Goal: Task Accomplishment & Management: Use online tool/utility

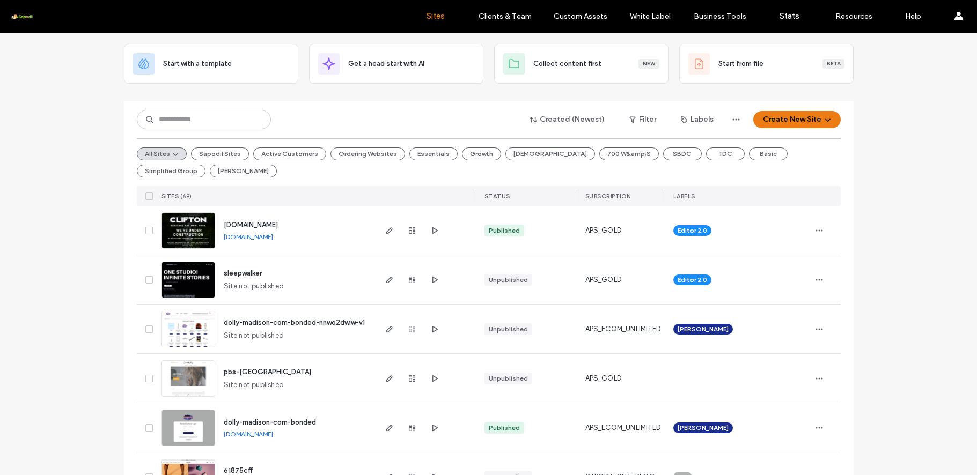
scroll to position [60, 0]
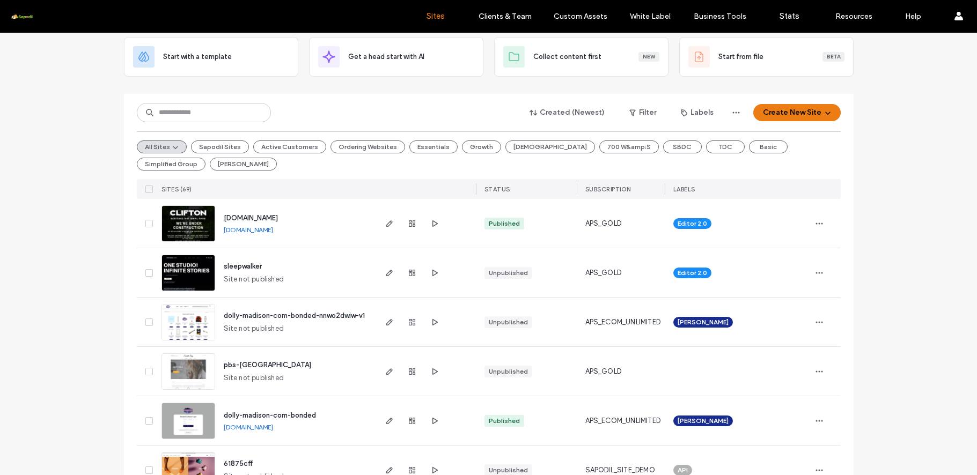
click at [262, 216] on span "[DOMAIN_NAME]" at bounding box center [251, 218] width 54 height 8
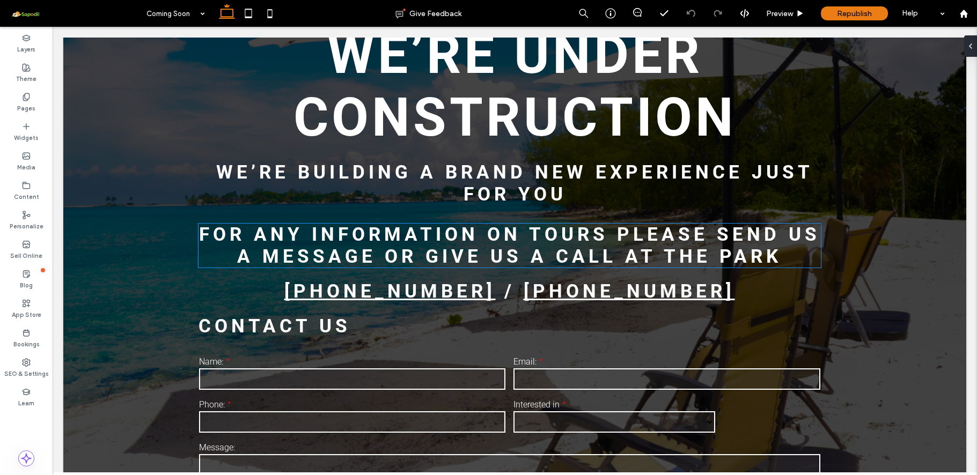
click at [636, 250] on span "For any information on tours please send us a message or give us a call at the …" at bounding box center [509, 246] width 621 height 44
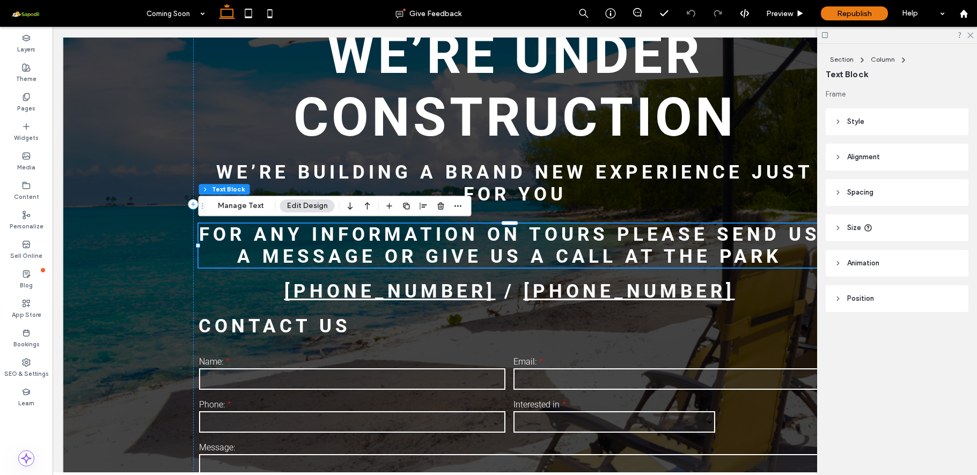
click at [636, 250] on span "For any information on tours please send us a message or give us a call at the …" at bounding box center [509, 246] width 621 height 44
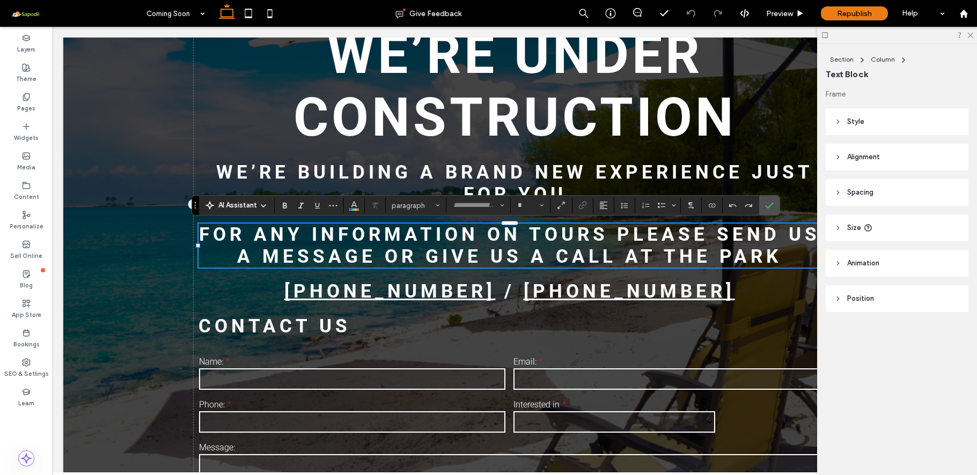
type input "******"
type input "**"
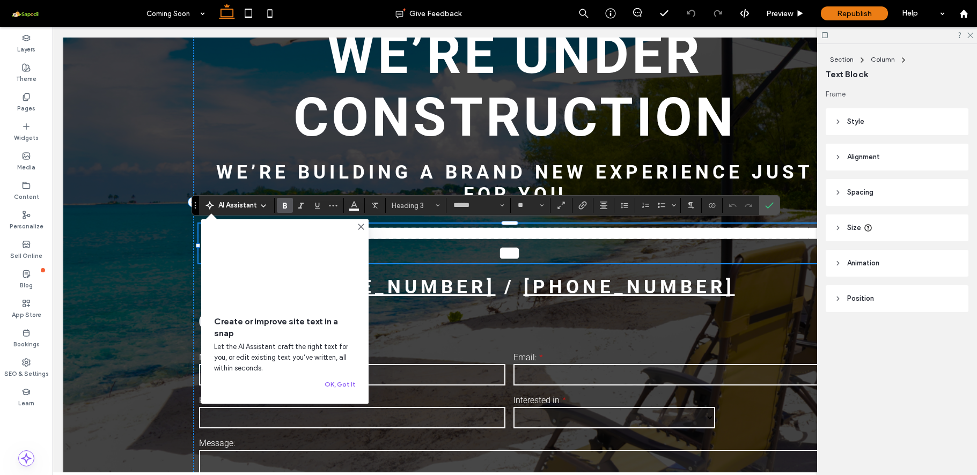
click at [628, 235] on span "**********" at bounding box center [513, 243] width 611 height 38
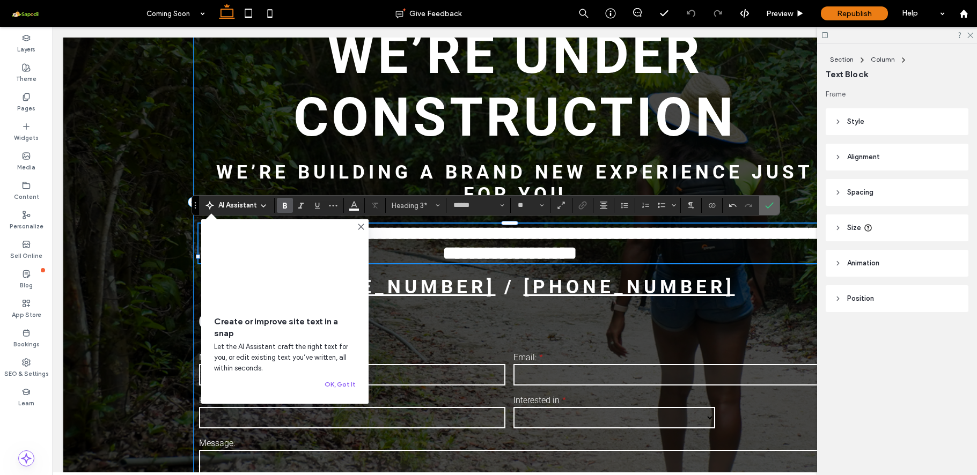
click at [770, 205] on icon "Confirm" at bounding box center [769, 205] width 9 height 9
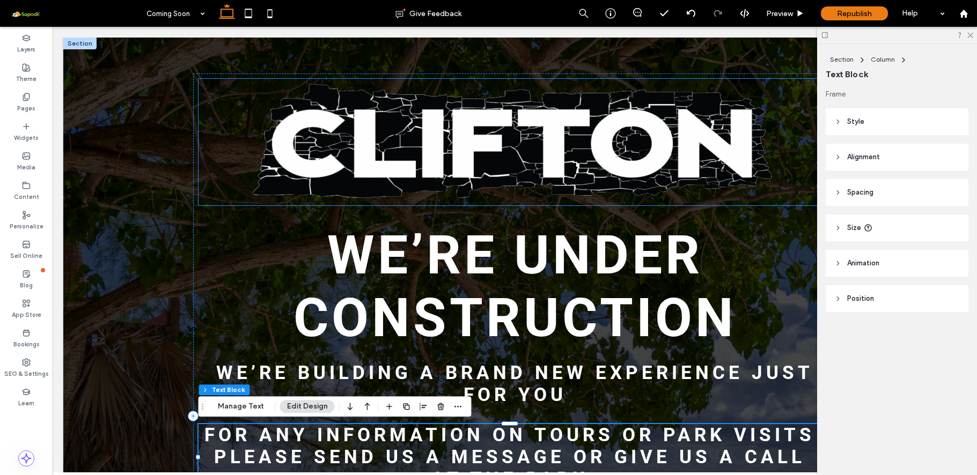
scroll to position [0, 160]
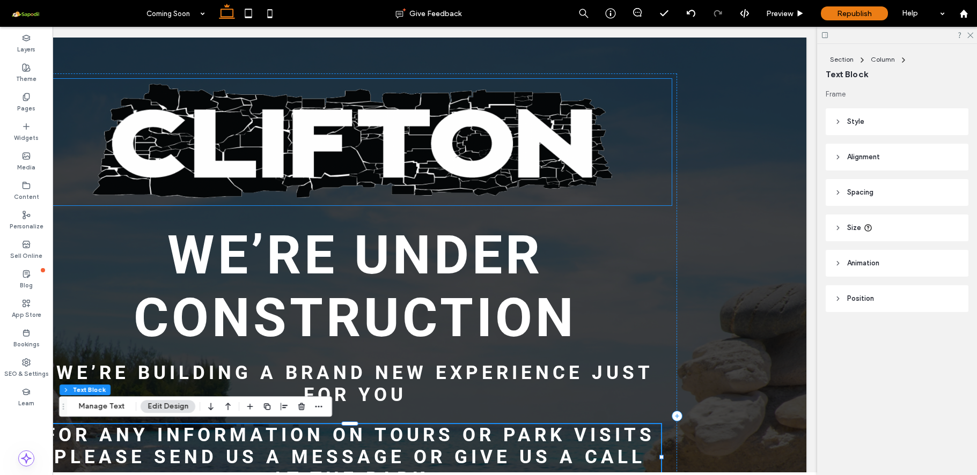
click at [363, 169] on img at bounding box center [355, 142] width 633 height 127
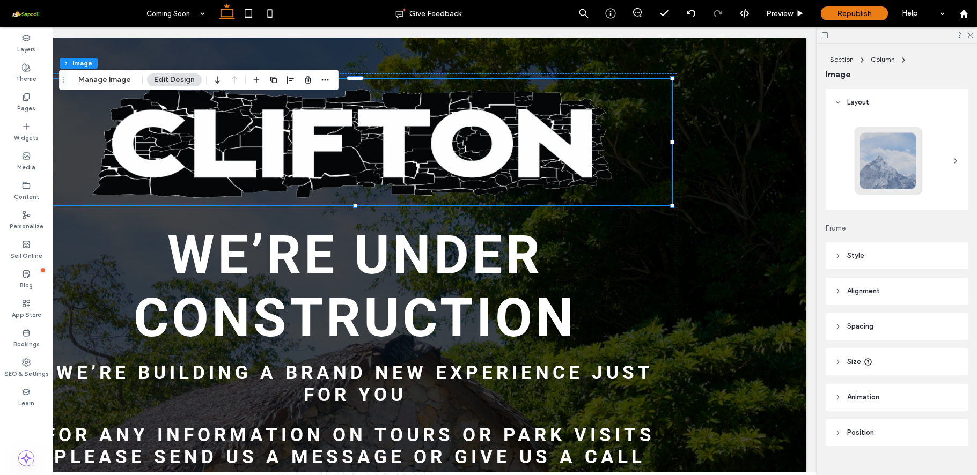
click at [758, 125] on div at bounding box center [354, 417] width 903 height 758
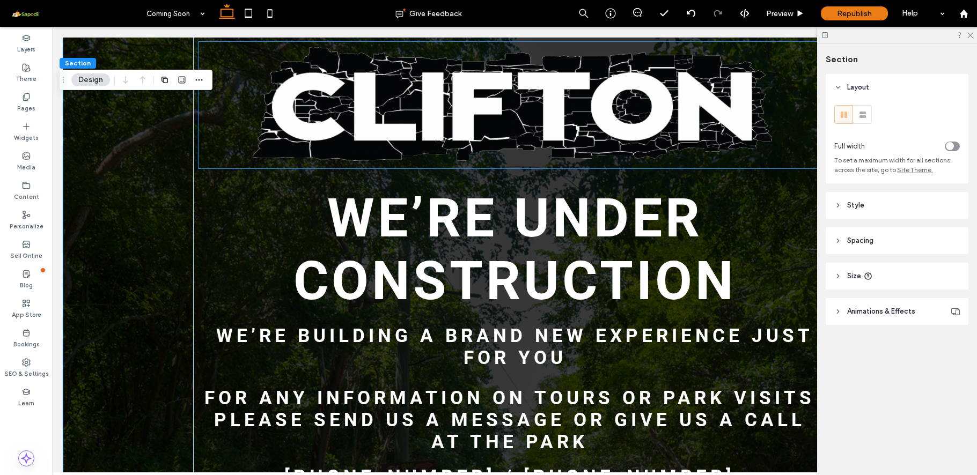
scroll to position [0, 0]
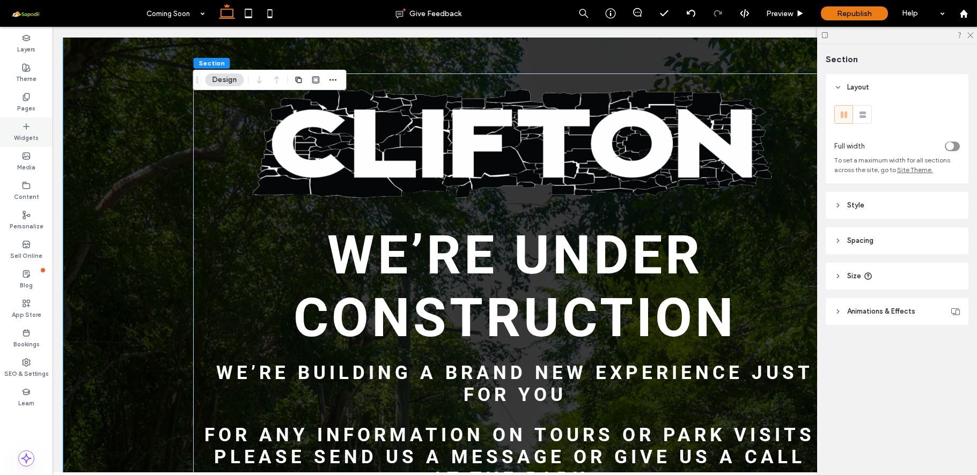
click at [34, 128] on div "Widgets" at bounding box center [26, 133] width 53 height 30
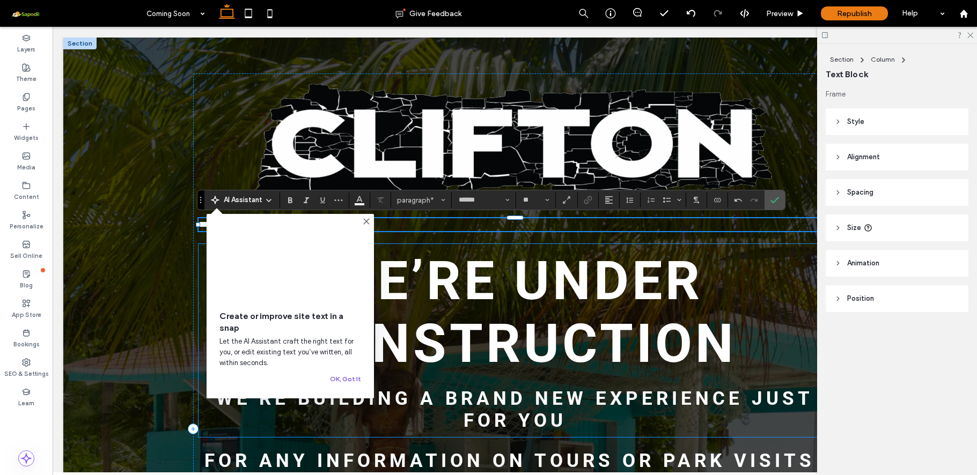
click at [357, 385] on button "OK, Got It" at bounding box center [345, 379] width 31 height 13
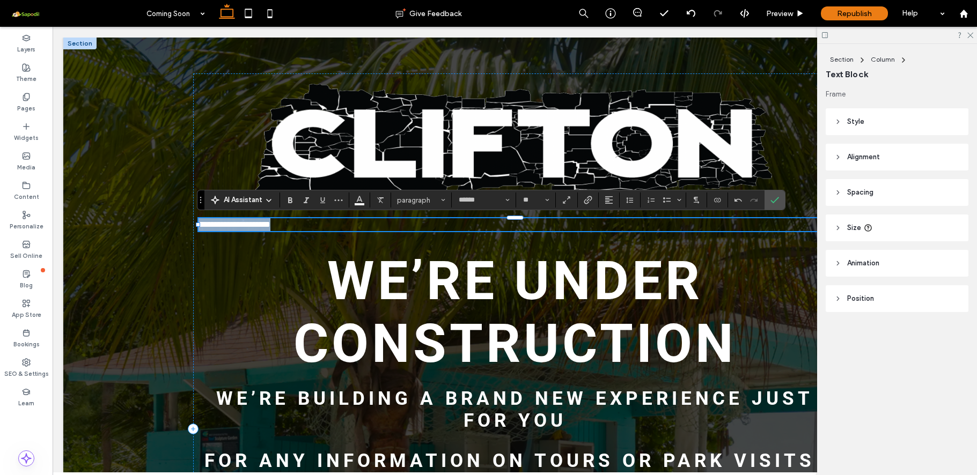
drag, startPoint x: 320, startPoint y: 224, endPoint x: 185, endPoint y: 219, distance: 135.3
click at [184, 219] on div "**********" at bounding box center [514, 429] width 903 height 783
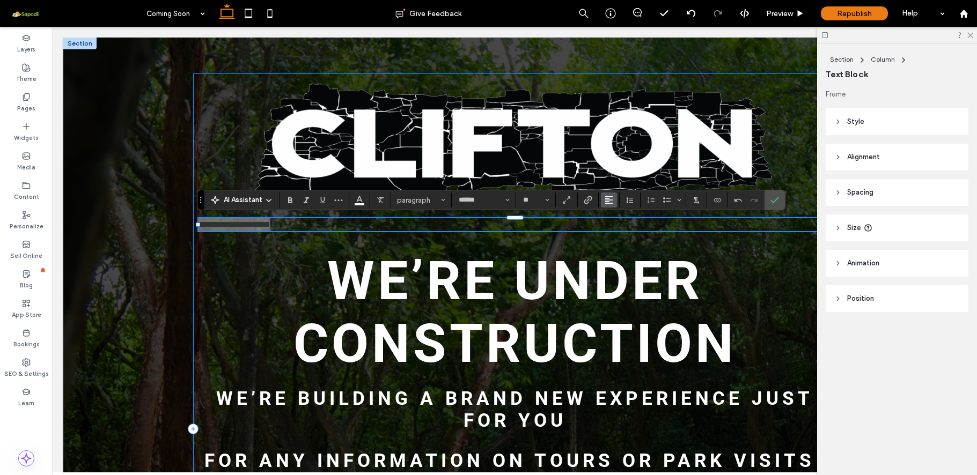
click at [613, 204] on button "Alignment" at bounding box center [609, 200] width 16 height 15
click at [627, 234] on label "ui.textEditor.alignment.center" at bounding box center [620, 233] width 38 height 16
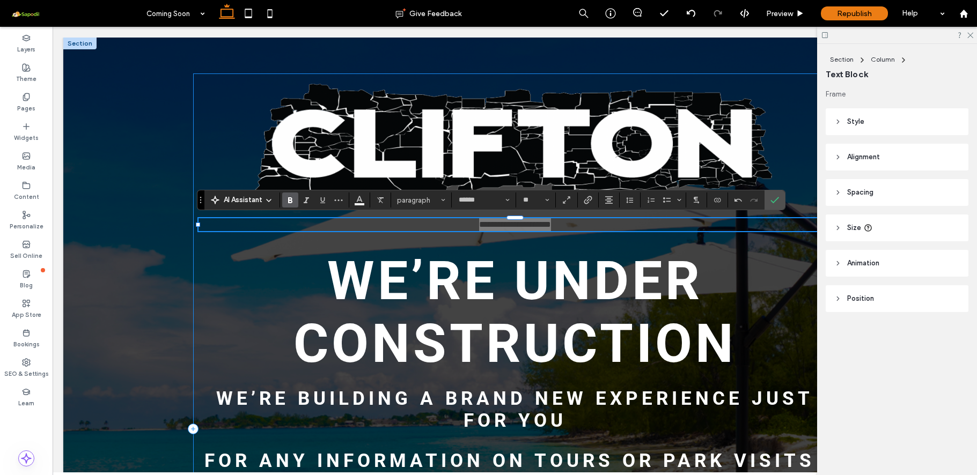
click at [293, 206] on span "Bold" at bounding box center [290, 200] width 9 height 14
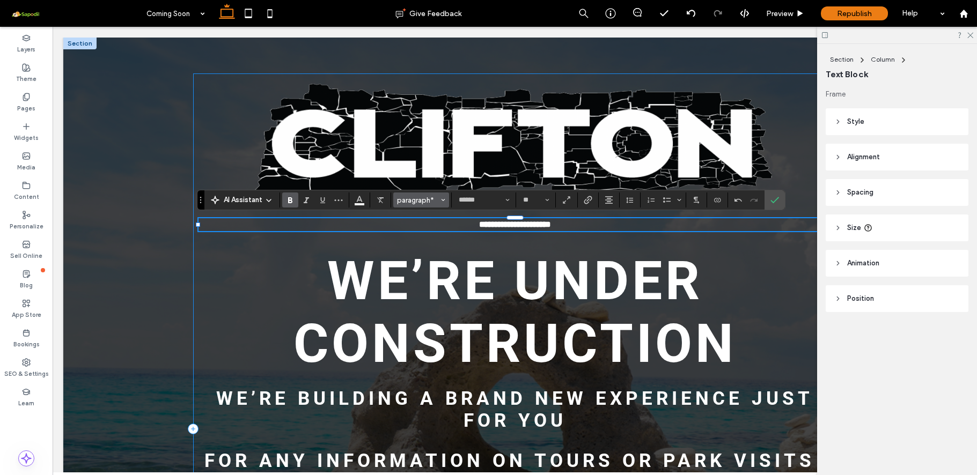
click at [449, 202] on button "paragraph*" at bounding box center [421, 200] width 56 height 15
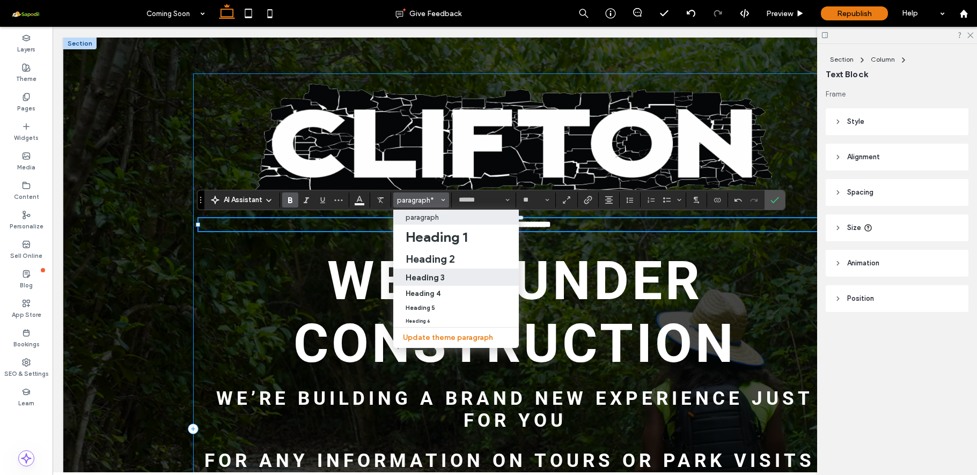
click at [435, 280] on h3 "Heading 3" at bounding box center [425, 278] width 39 height 10
type input "**"
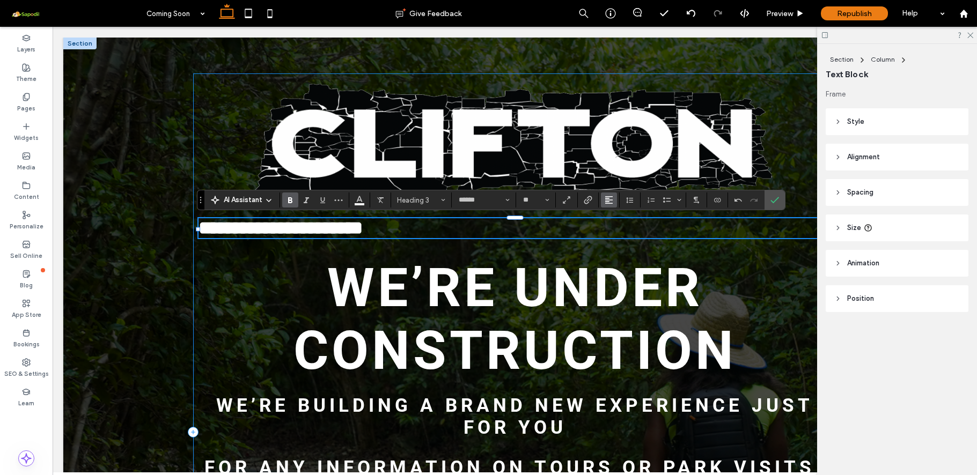
click at [610, 199] on icon "Alignment" at bounding box center [609, 200] width 9 height 9
click at [618, 233] on use "ui.textEditor.alignment.center" at bounding box center [617, 234] width 8 height 8
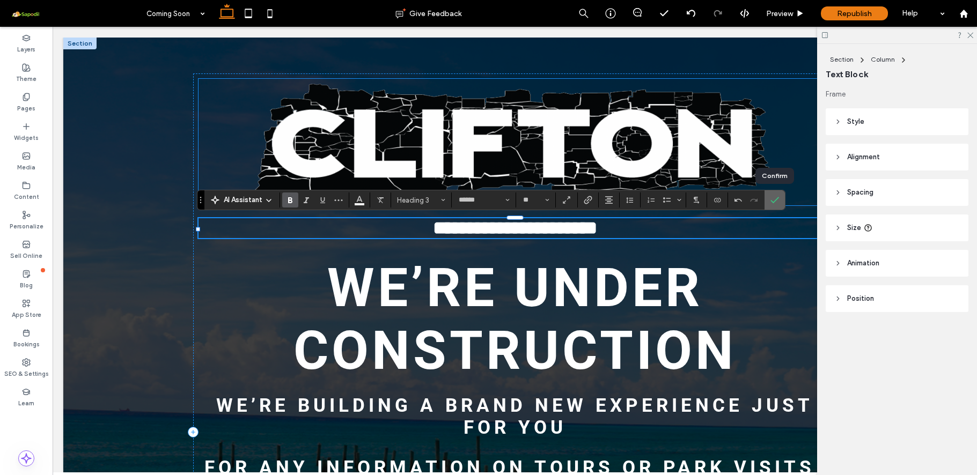
click at [779, 200] on label "Confirm" at bounding box center [775, 199] width 16 height 19
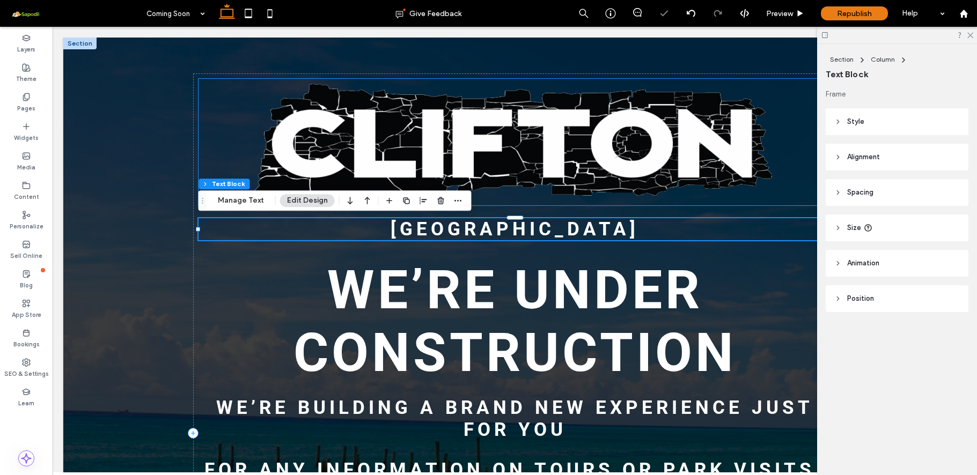
click at [520, 168] on img at bounding box center [515, 142] width 633 height 127
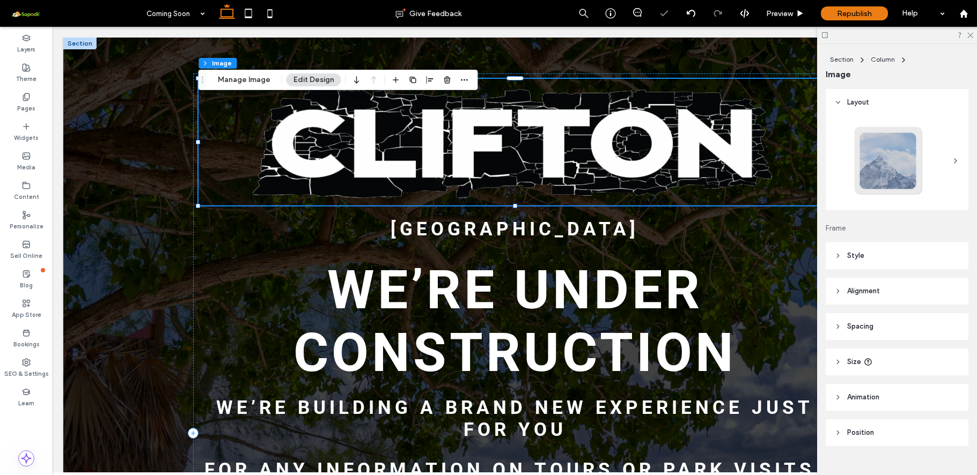
click at [697, 133] on img at bounding box center [515, 142] width 633 height 127
click at [251, 80] on button "Manage Image" at bounding box center [244, 80] width 67 height 13
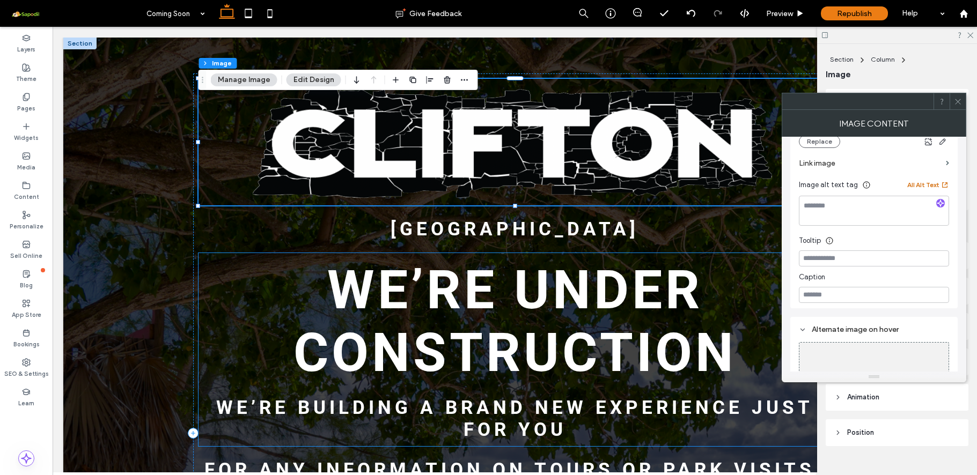
scroll to position [219, 0]
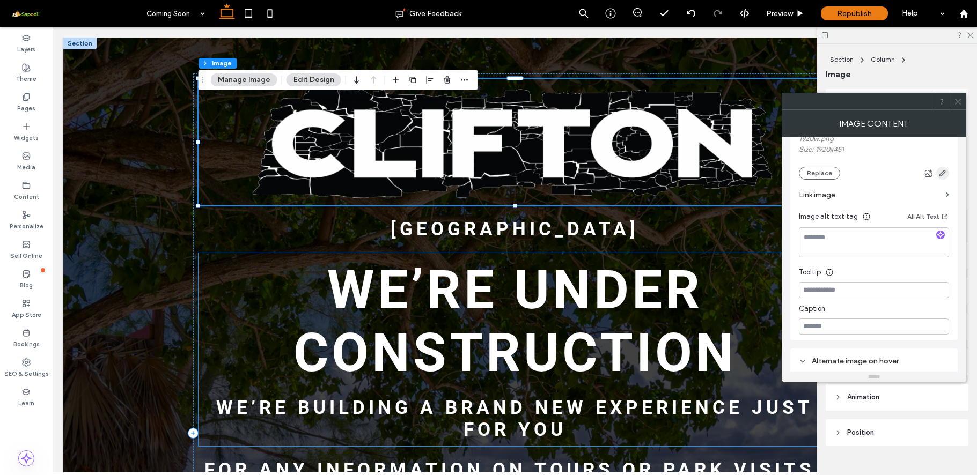
click at [944, 170] on use "button" at bounding box center [943, 173] width 6 height 6
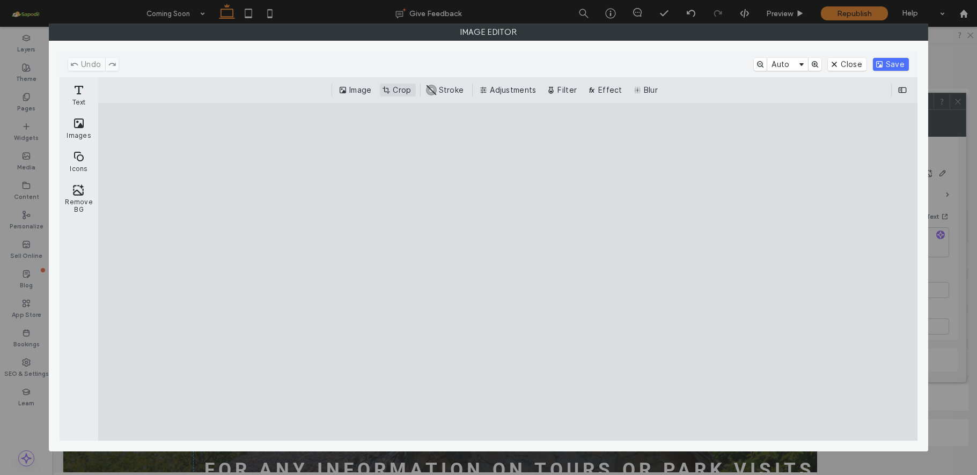
click at [398, 90] on button "Crop" at bounding box center [397, 90] width 35 height 13
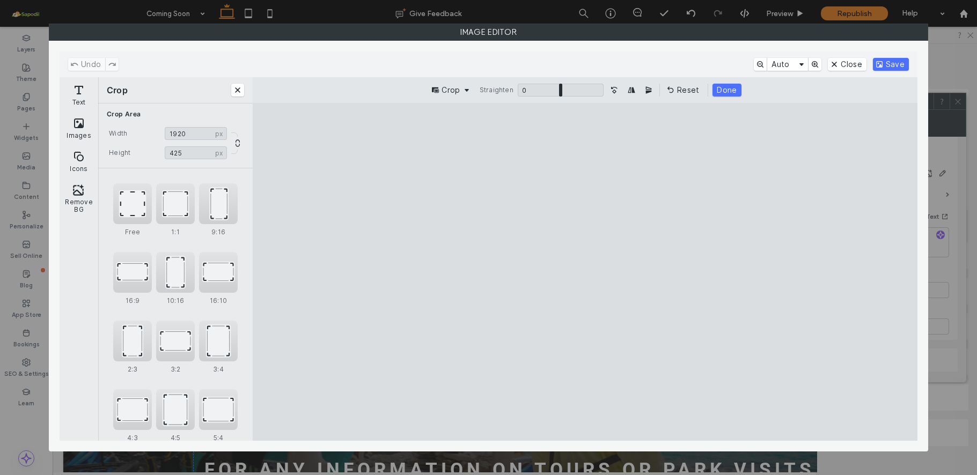
drag, startPoint x: 588, startPoint y: 349, endPoint x: 589, endPoint y: 341, distance: 8.1
click at [585, 272] on cesdk-canvas "Editor canvas" at bounding box center [585, 272] width 0 height 0
type input "***"
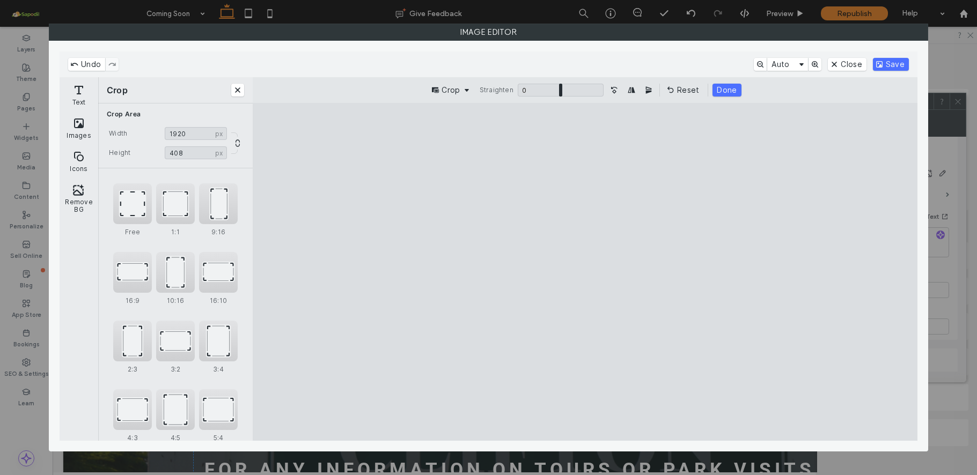
click at [585, 272] on cesdk-canvas "Editor canvas" at bounding box center [585, 272] width 0 height 0
click at [722, 89] on button "Done" at bounding box center [727, 90] width 28 height 13
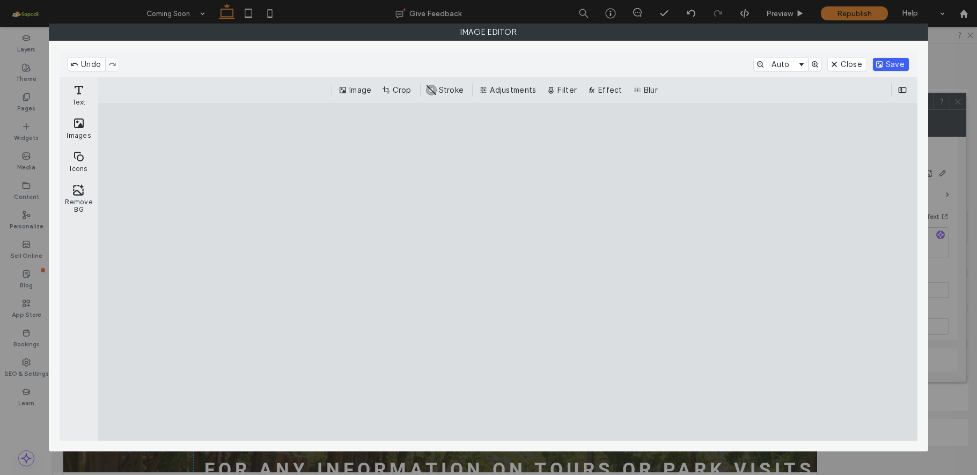
click at [884, 64] on button "Save" at bounding box center [891, 64] width 36 height 13
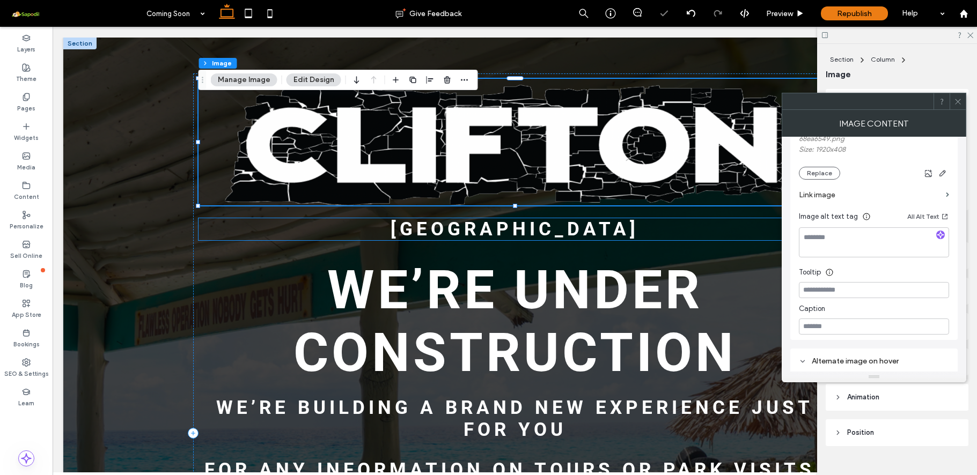
click at [505, 226] on span "HERITAGE NATIONAL PARK" at bounding box center [515, 229] width 248 height 22
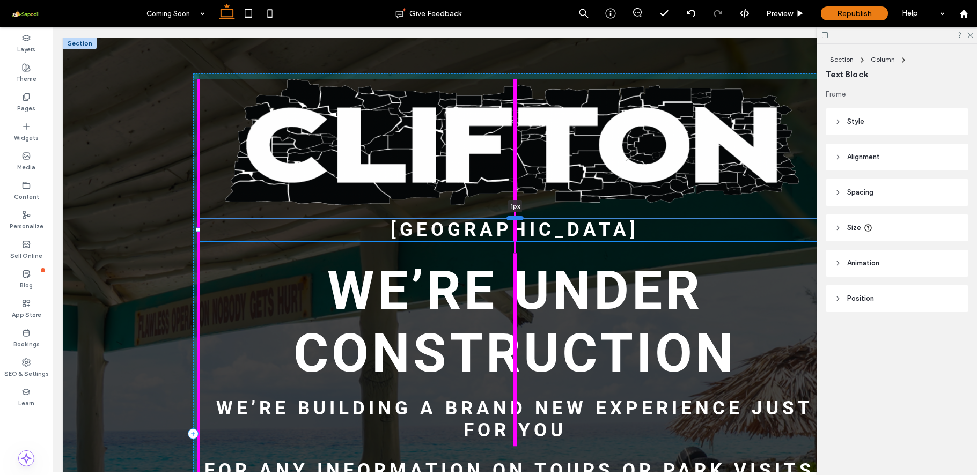
click at [510, 218] on div at bounding box center [515, 218] width 17 height 4
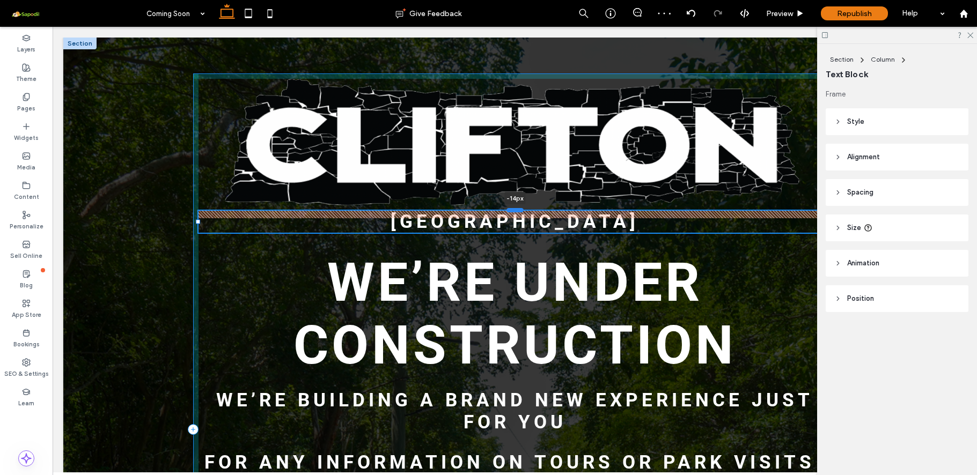
drag, startPoint x: 518, startPoint y: 217, endPoint x: 518, endPoint y: 209, distance: 8.1
click at [518, 209] on div at bounding box center [515, 210] width 17 height 4
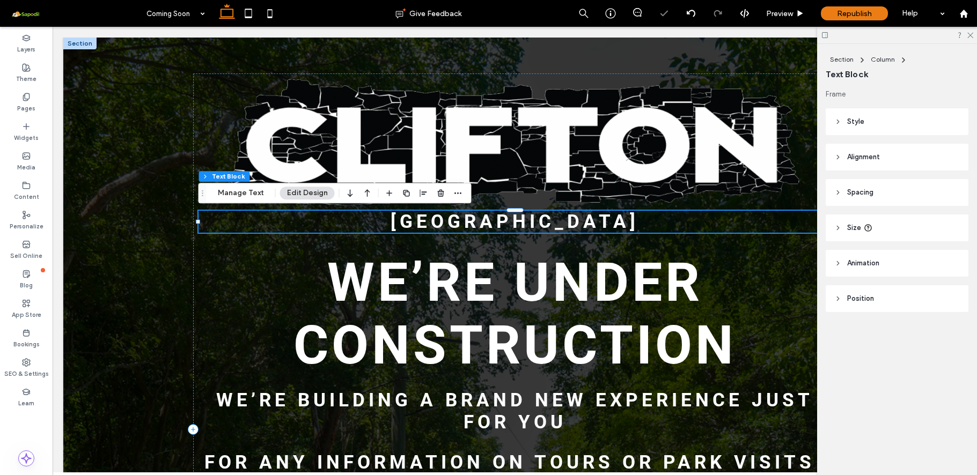
click at [505, 225] on span "HERITAGE NATIONAL PARK" at bounding box center [515, 222] width 248 height 22
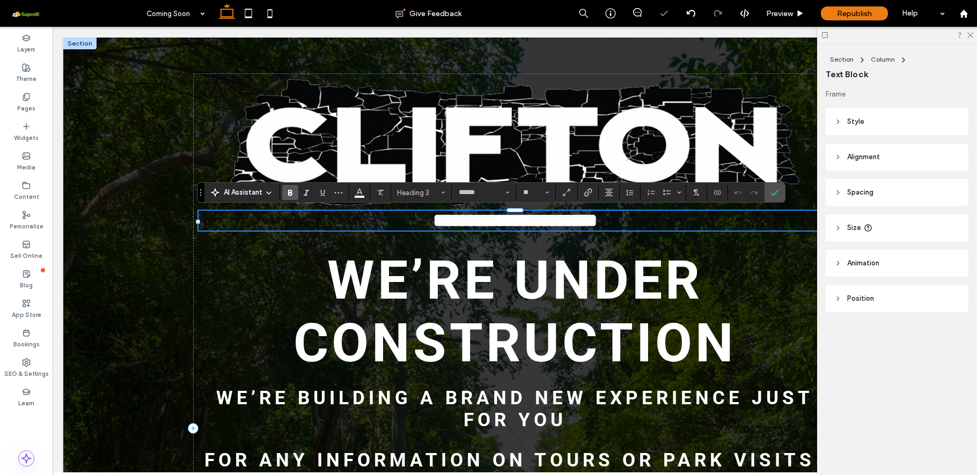
click at [505, 225] on span "**********" at bounding box center [515, 220] width 164 height 18
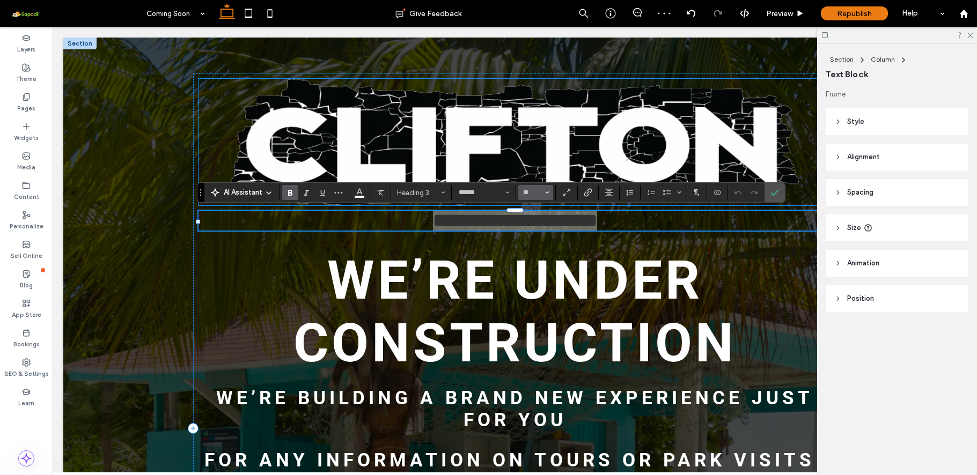
click at [551, 194] on button "**" at bounding box center [535, 192] width 35 height 15
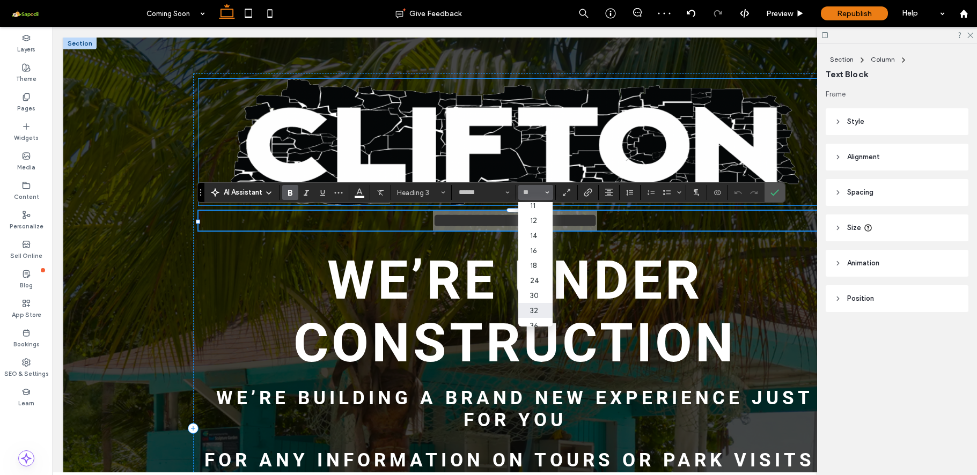
scroll to position [90, 0]
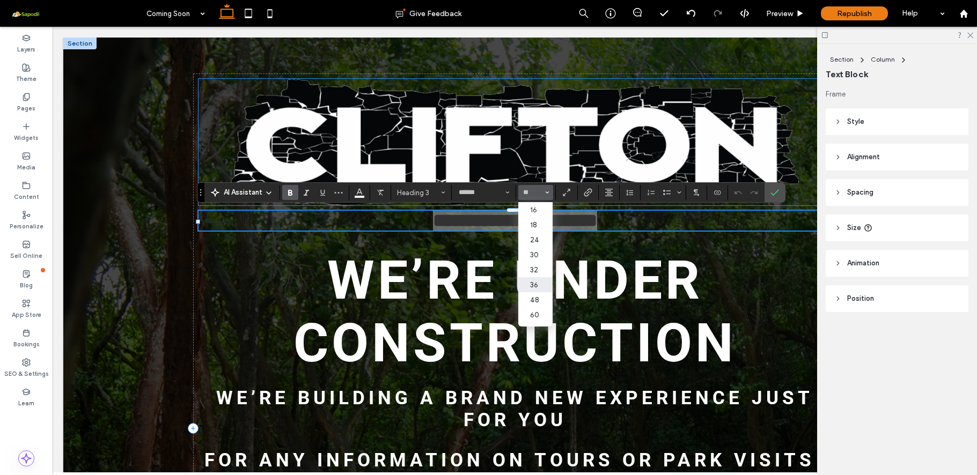
click at [536, 283] on label "36" at bounding box center [535, 284] width 34 height 15
type input "**"
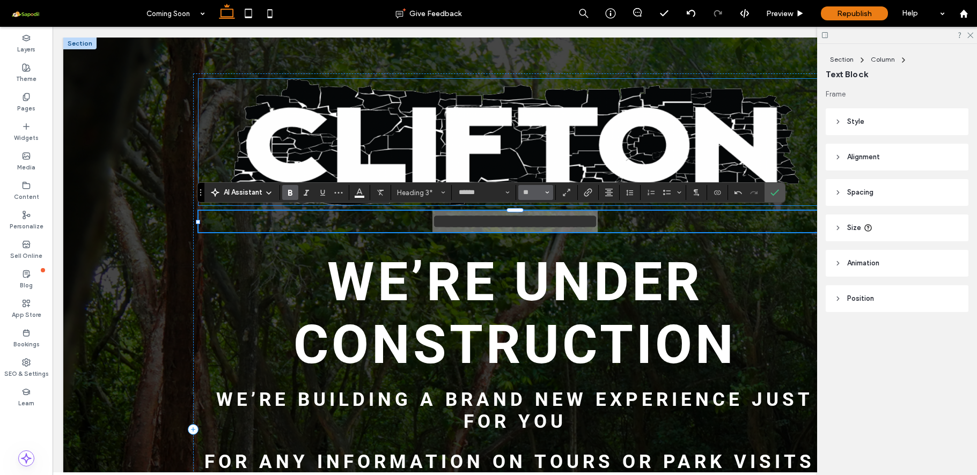
click at [548, 195] on icon "Size" at bounding box center [547, 192] width 4 height 4
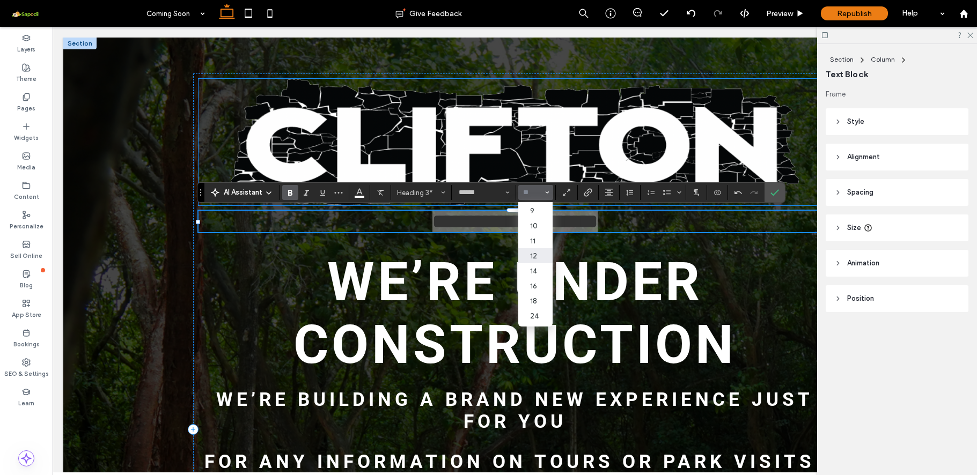
scroll to position [116, 0]
click at [538, 288] on label "60" at bounding box center [535, 289] width 34 height 15
type input "**"
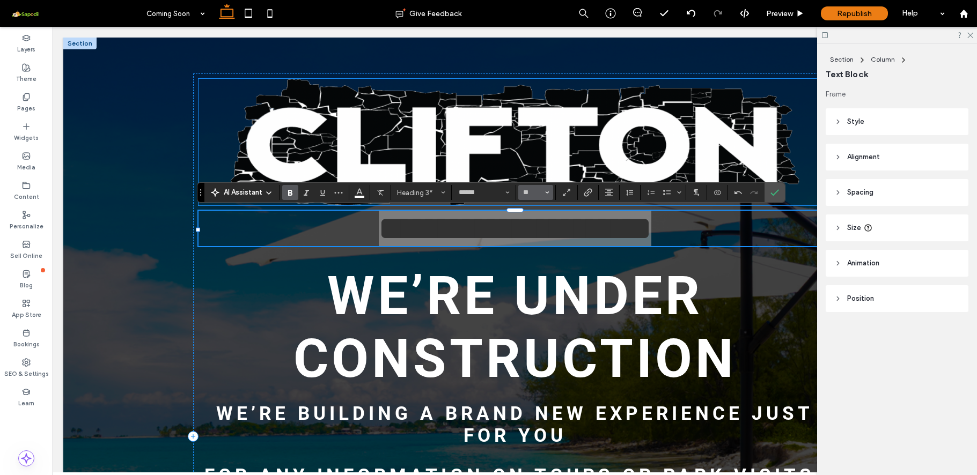
click at [548, 192] on icon "Size" at bounding box center [547, 192] width 4 height 4
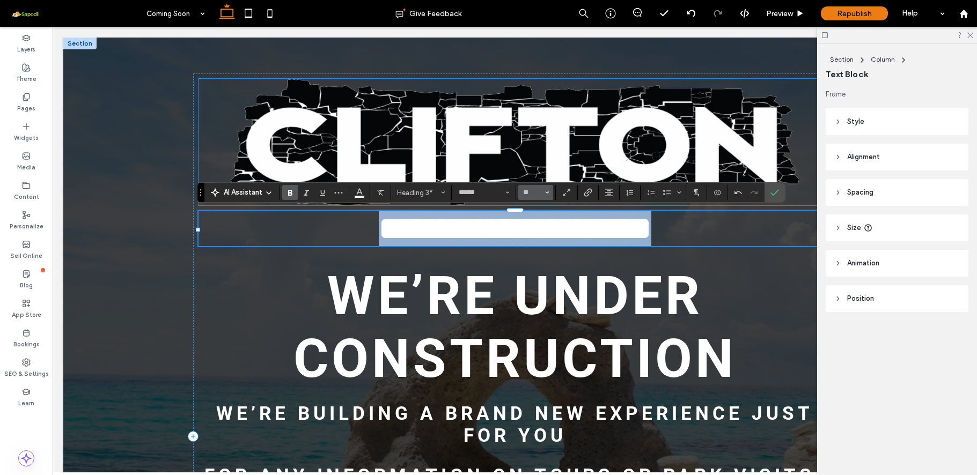
type input "**"
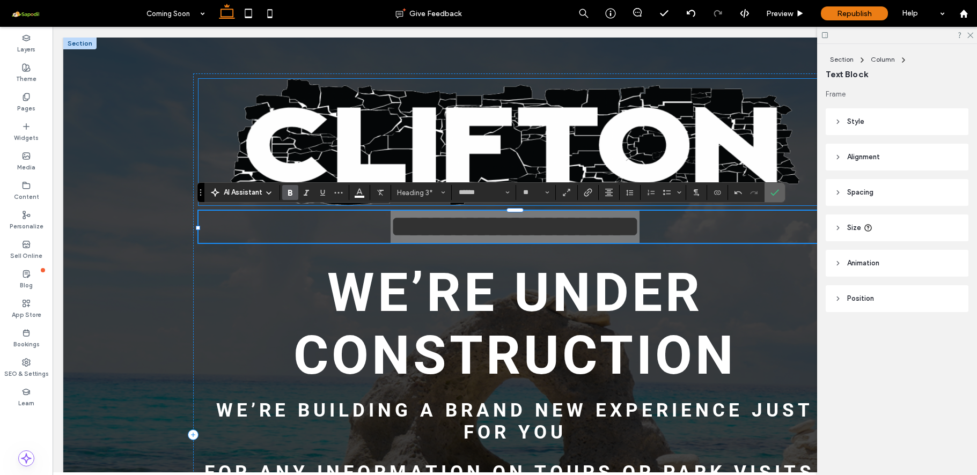
drag, startPoint x: 775, startPoint y: 197, endPoint x: 704, endPoint y: 239, distance: 82.5
click at [775, 197] on span "Confirm" at bounding box center [773, 192] width 5 height 19
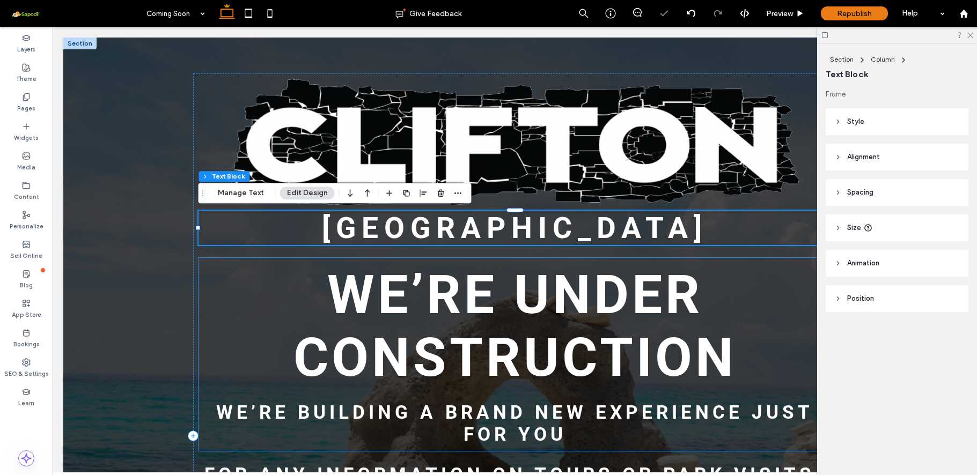
click at [756, 288] on h2 "we’re under construction" at bounding box center [515, 326] width 622 height 126
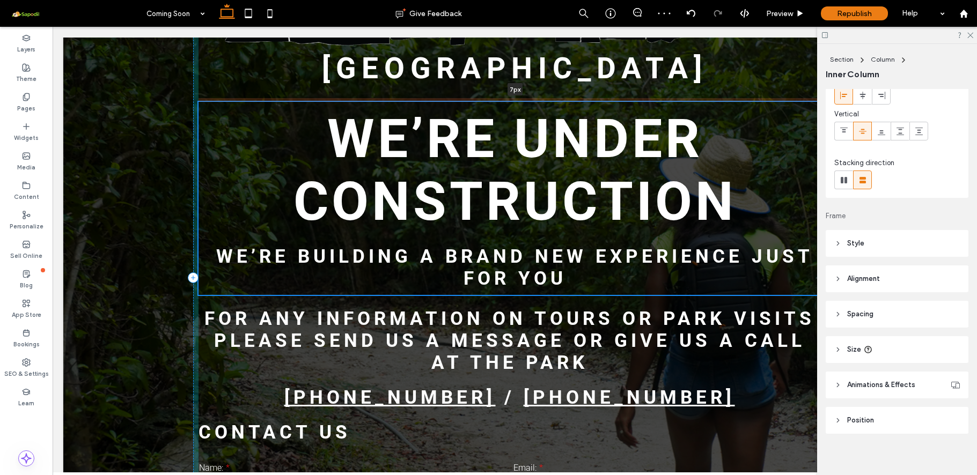
scroll to position [68, 0]
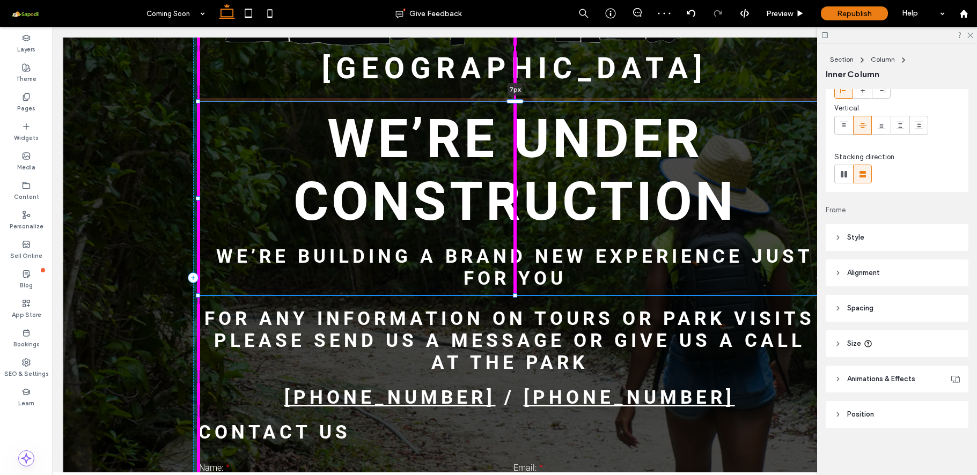
click at [520, 90] on div "**********" at bounding box center [515, 278] width 644 height 801
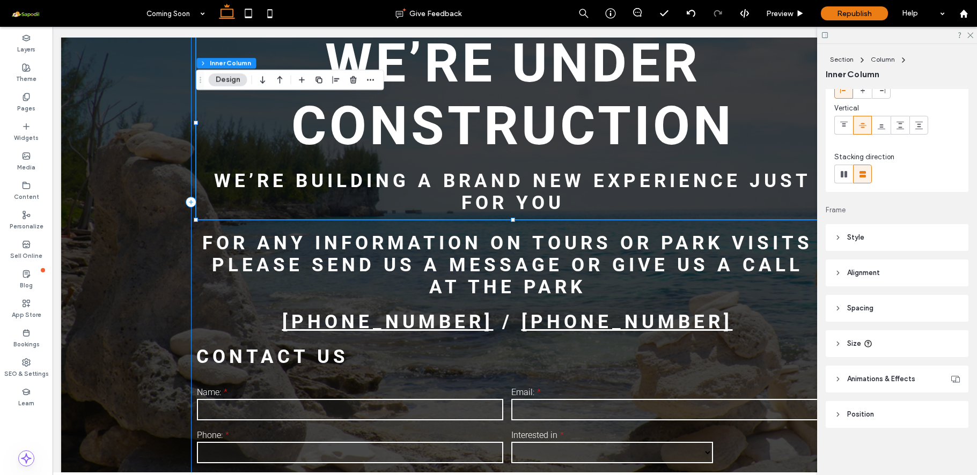
scroll to position [0, 4]
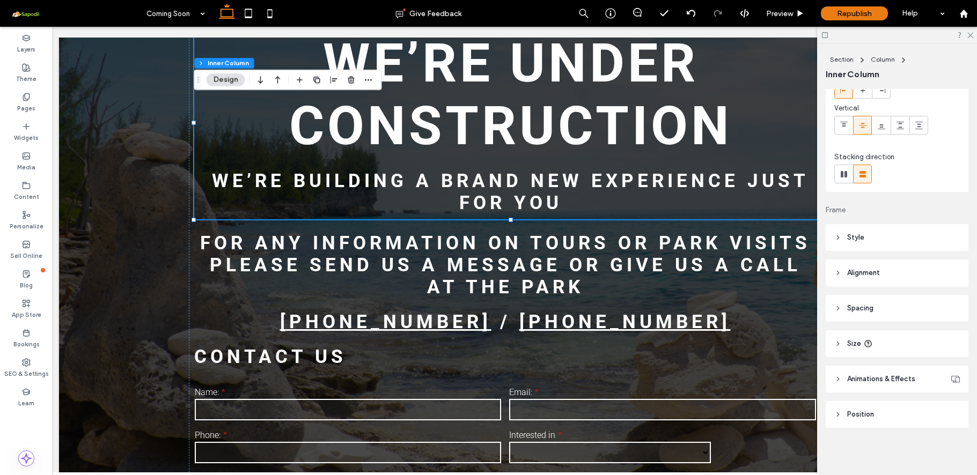
click at [966, 28] on div at bounding box center [897, 35] width 160 height 17
click at [975, 39] on div at bounding box center [897, 35] width 160 height 17
click at [970, 36] on use at bounding box center [971, 36] width 6 height 6
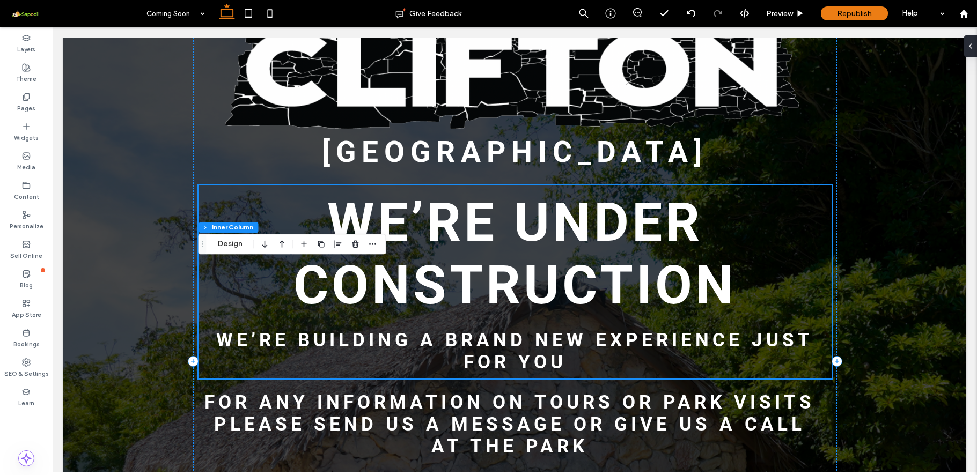
scroll to position [0, 0]
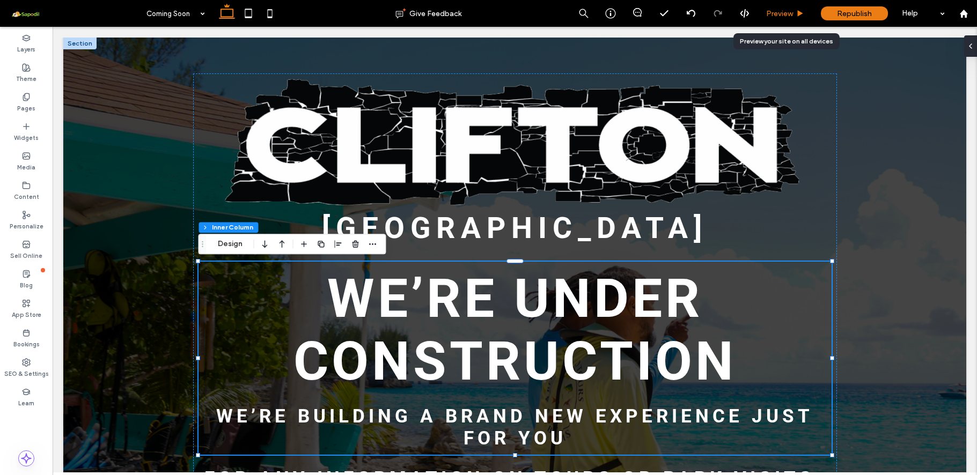
click at [782, 17] on span "Preview" at bounding box center [779, 13] width 27 height 9
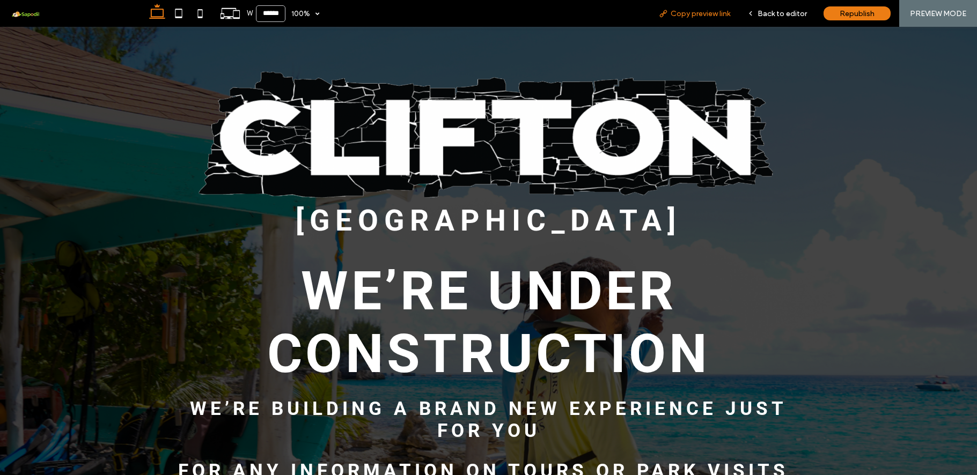
click at [694, 15] on span "Copy preview link" at bounding box center [701, 13] width 60 height 9
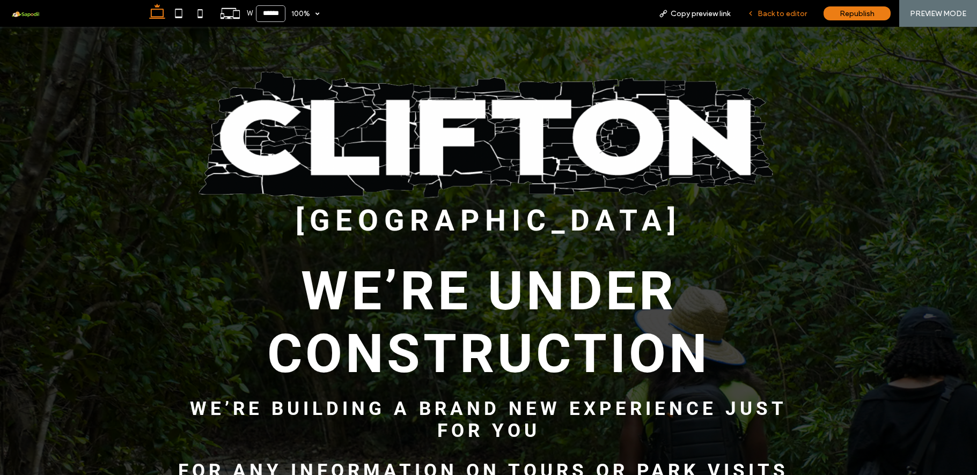
click at [783, 16] on span "Back to editor" at bounding box center [782, 13] width 49 height 9
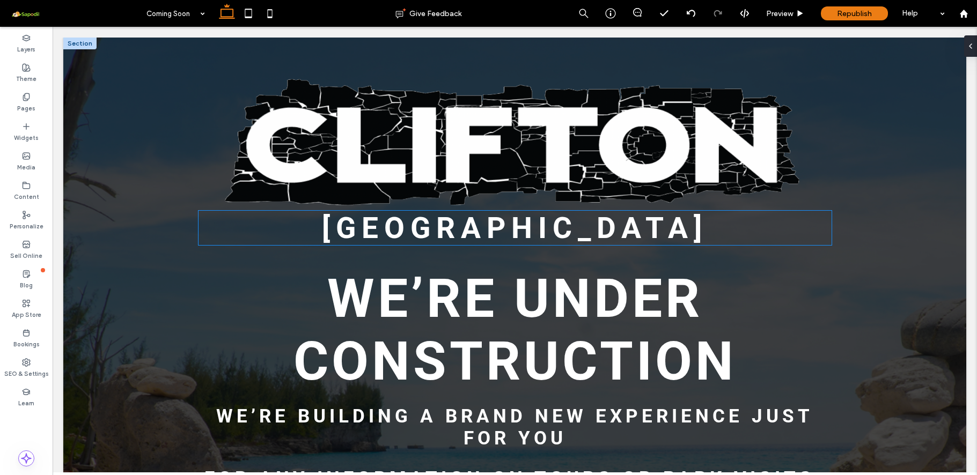
click at [631, 215] on span "HERITAGE NATIONAL PARK" at bounding box center [515, 228] width 386 height 34
click at [631, 215] on div "HERITAGE NATIONAL PARK" at bounding box center [515, 228] width 633 height 34
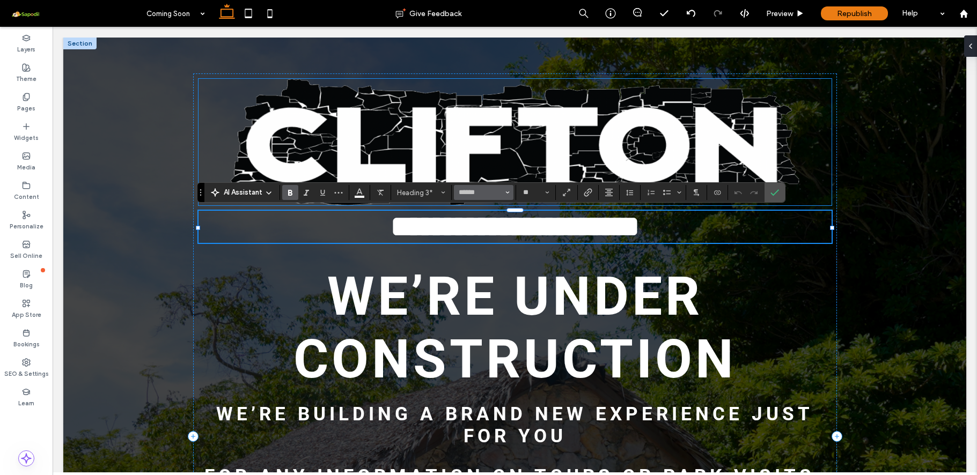
click at [508, 193] on use "Font & Font weight" at bounding box center [507, 193] width 4 height 2
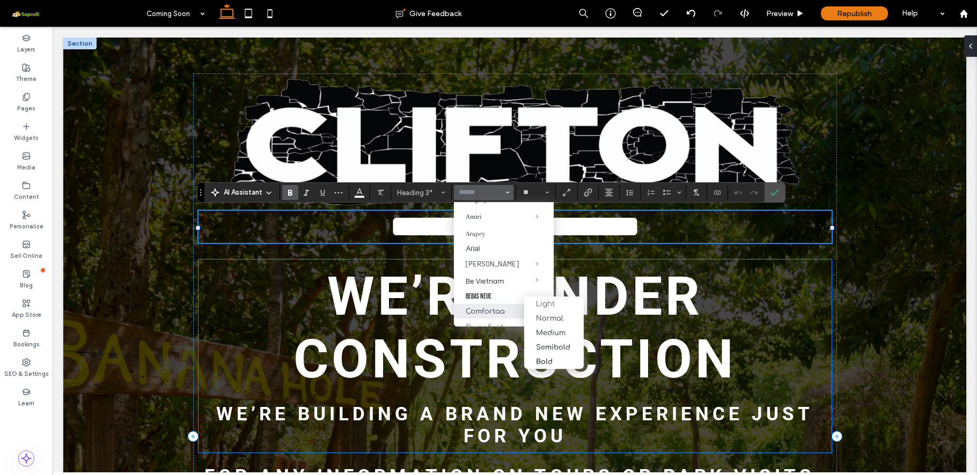
scroll to position [428, 0]
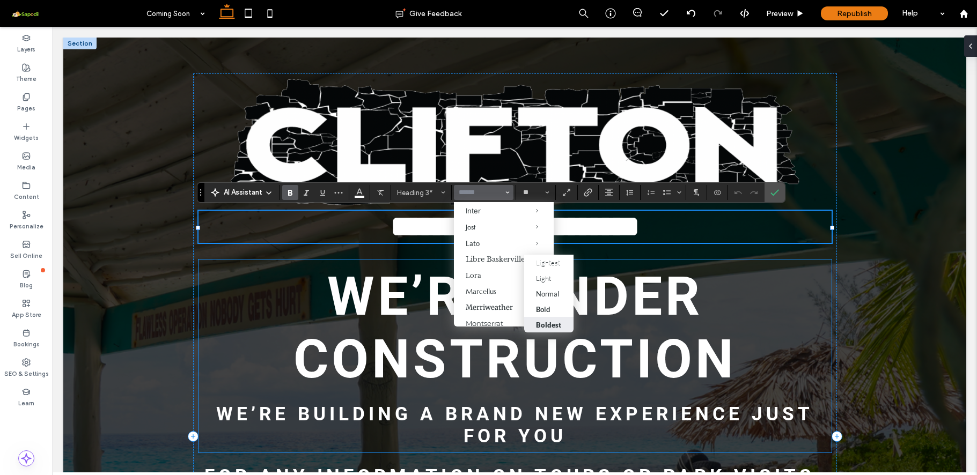
click at [545, 325] on div "Boldest" at bounding box center [548, 325] width 25 height 9
type input "****"
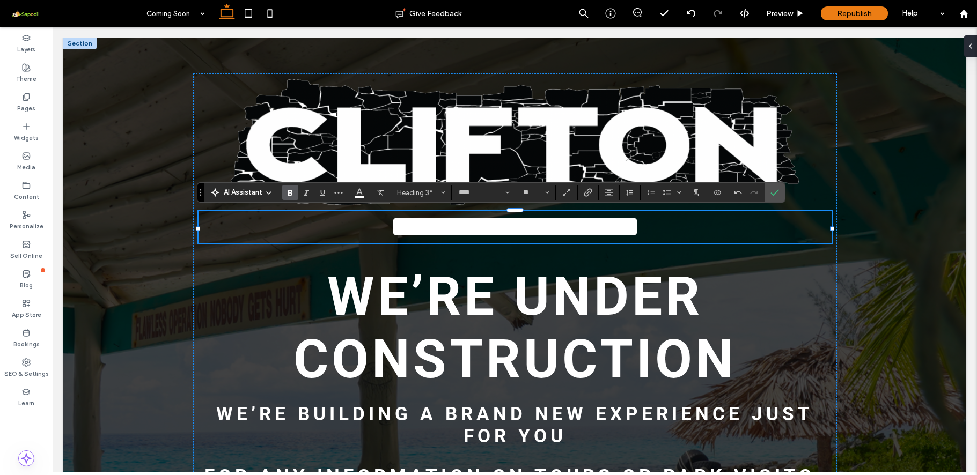
click at [862, 89] on div at bounding box center [514, 437] width 903 height 799
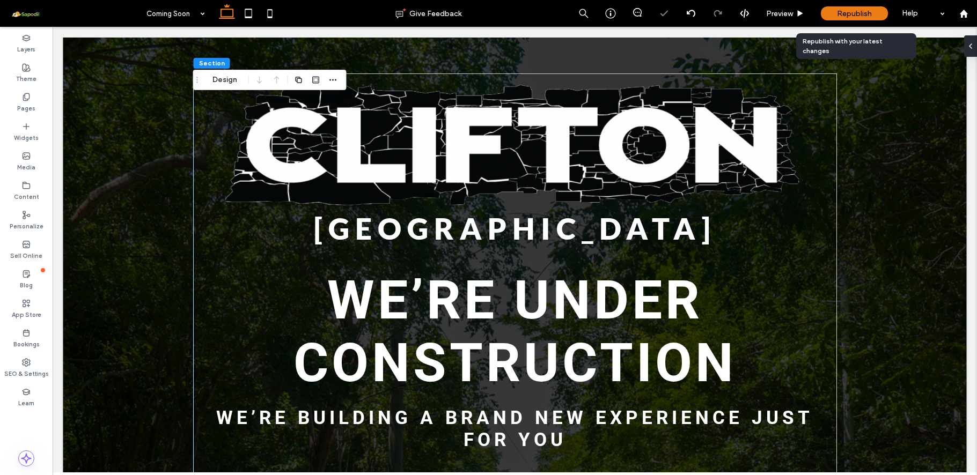
click at [853, 18] on span "Republish" at bounding box center [854, 13] width 35 height 9
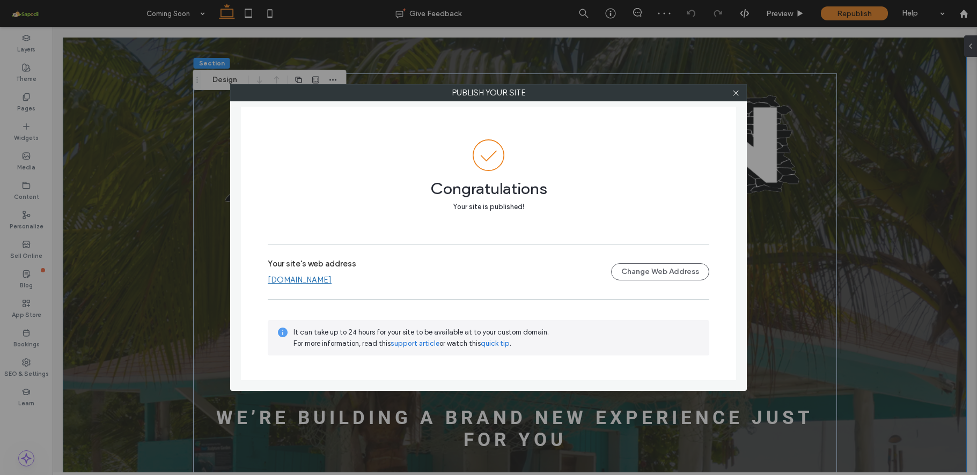
click at [332, 280] on link "[DOMAIN_NAME]" at bounding box center [300, 280] width 64 height 10
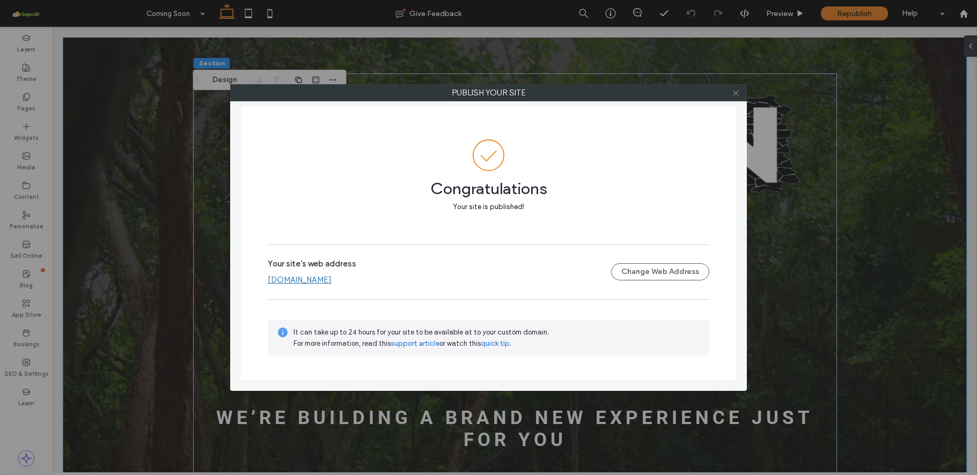
click at [737, 93] on icon at bounding box center [736, 93] width 8 height 8
